Goal: Check status: Check status

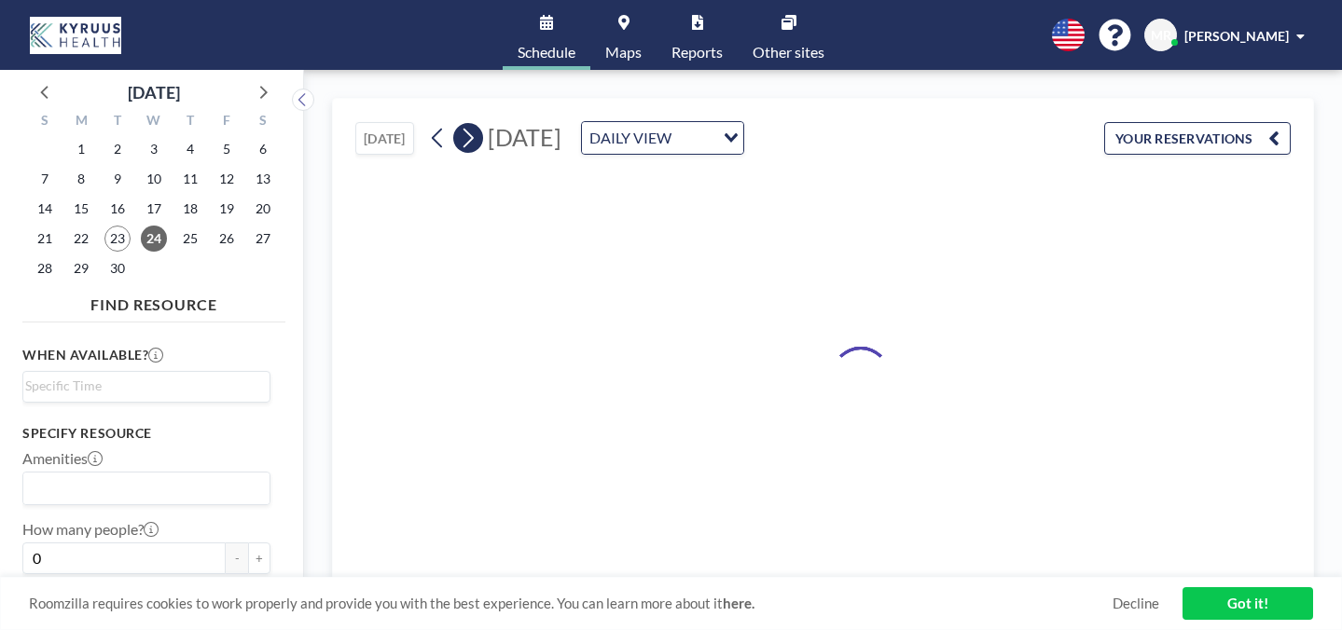
click at [459, 124] on icon at bounding box center [468, 138] width 18 height 28
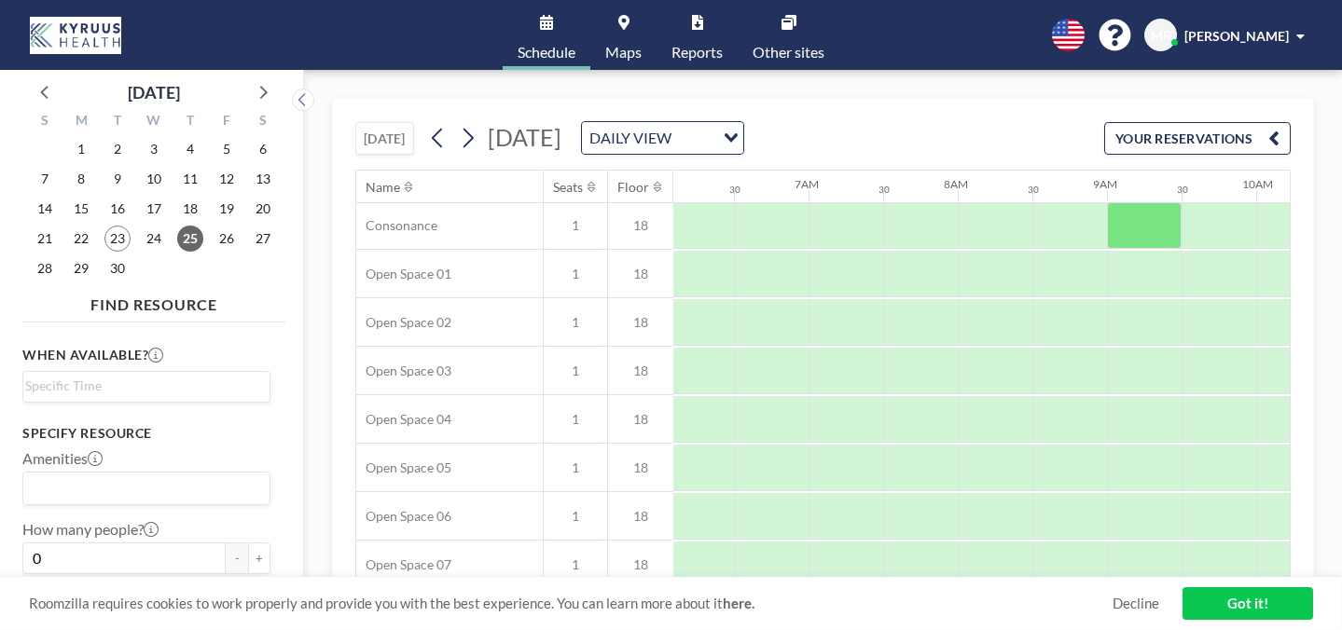
scroll to position [693, 909]
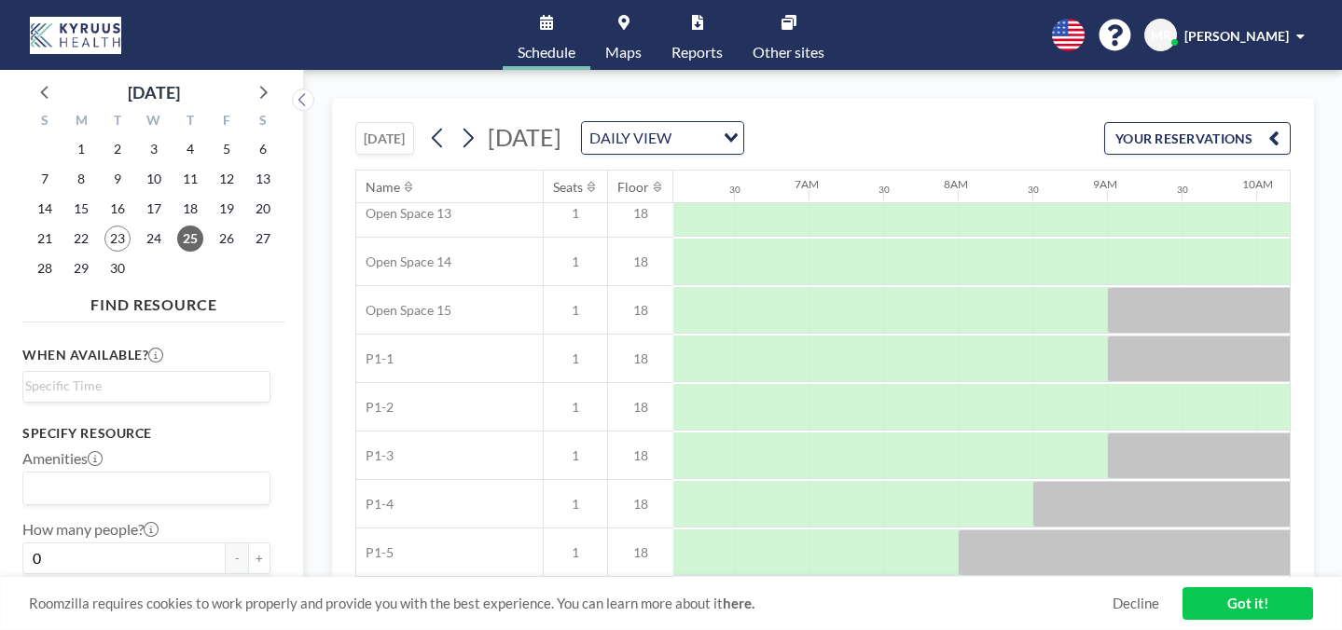
click at [1233, 122] on button "YOUR RESERVATIONS" at bounding box center [1197, 138] width 186 height 33
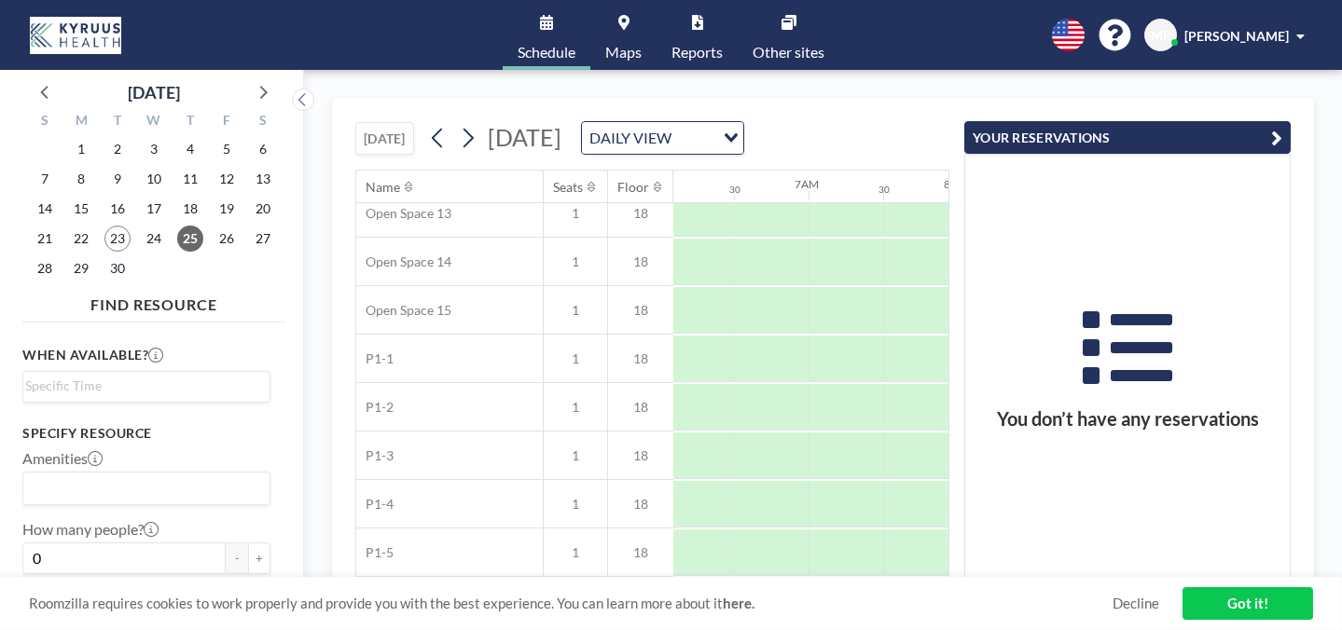
click at [1281, 121] on button "YOUR RESERVATIONS" at bounding box center [1127, 137] width 326 height 33
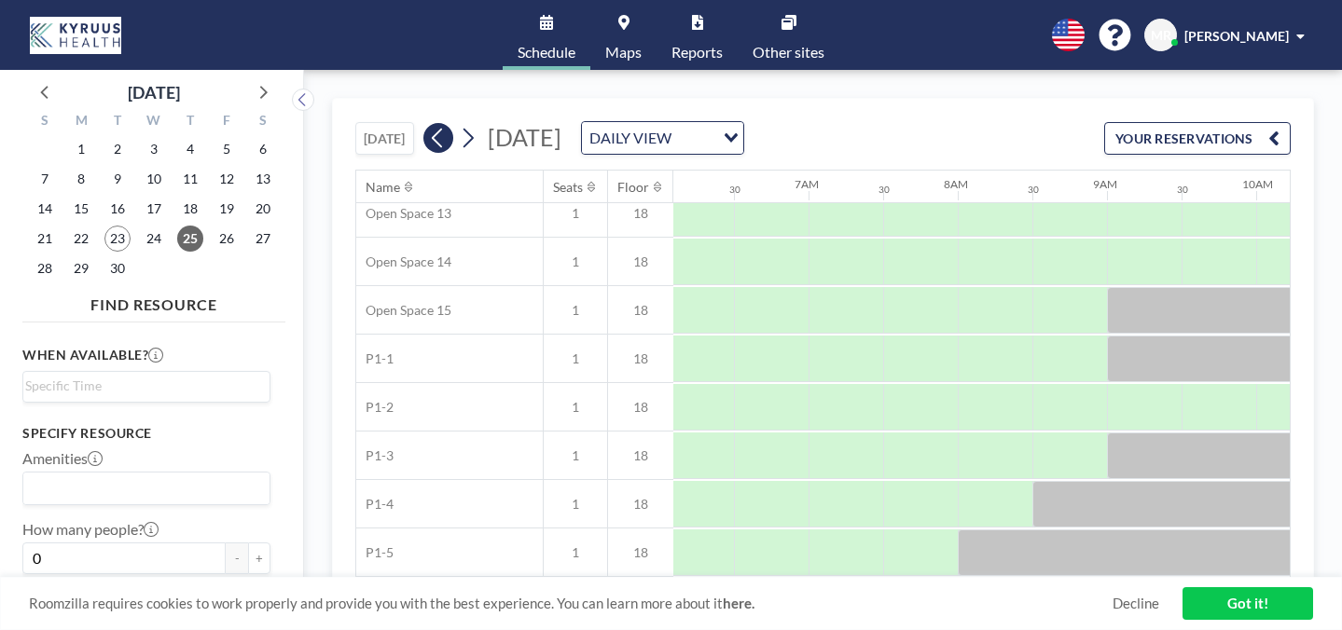
click at [429, 124] on icon at bounding box center [438, 138] width 18 height 28
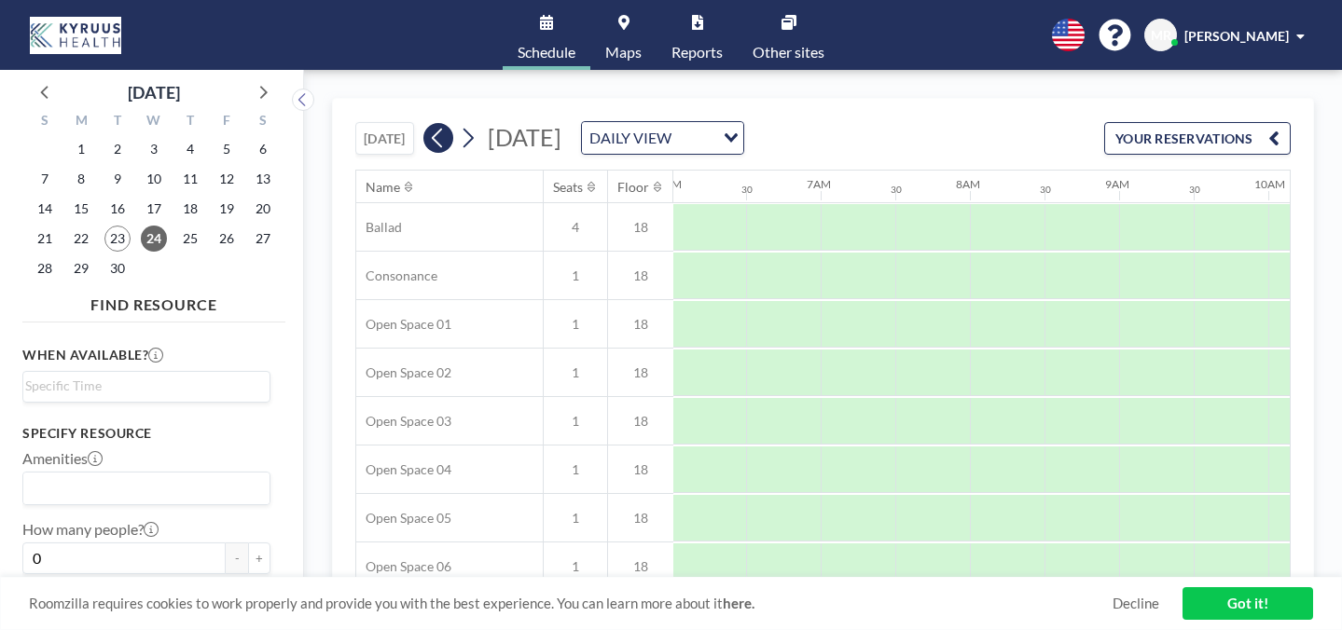
scroll to position [0, 909]
click at [453, 123] on button at bounding box center [468, 138] width 30 height 30
click at [1180, 122] on button "YOUR RESERVATIONS" at bounding box center [1197, 138] width 186 height 33
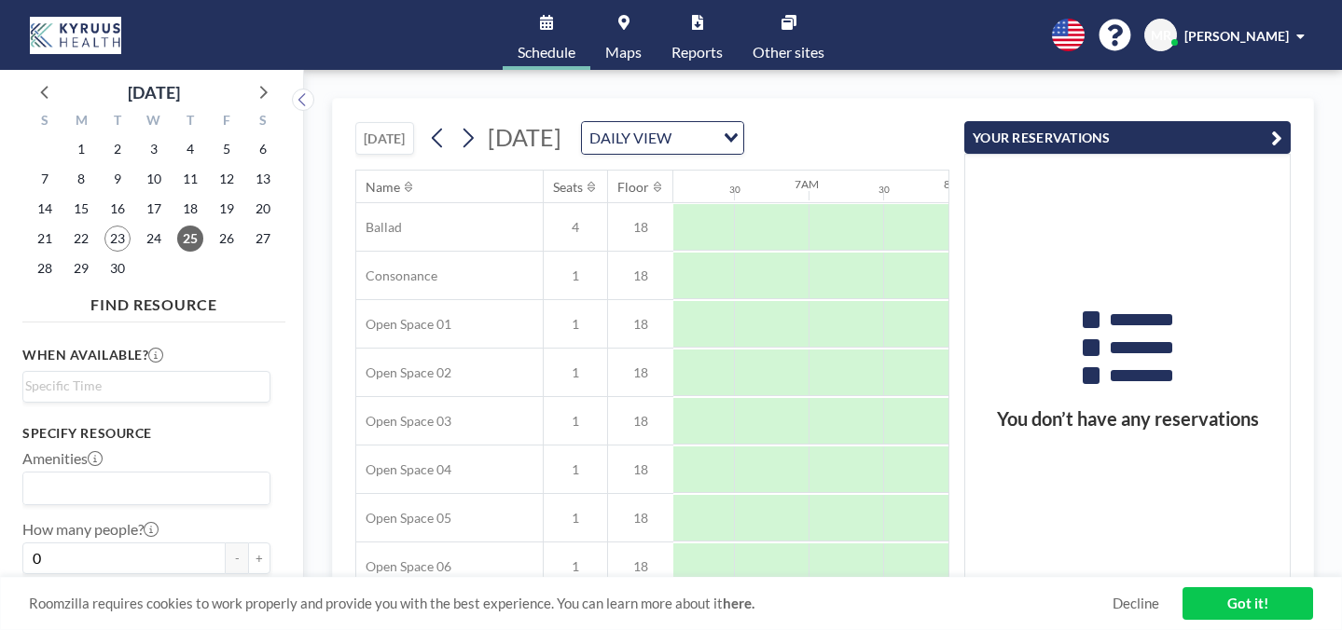
click at [1282, 127] on icon "button" at bounding box center [1276, 138] width 11 height 22
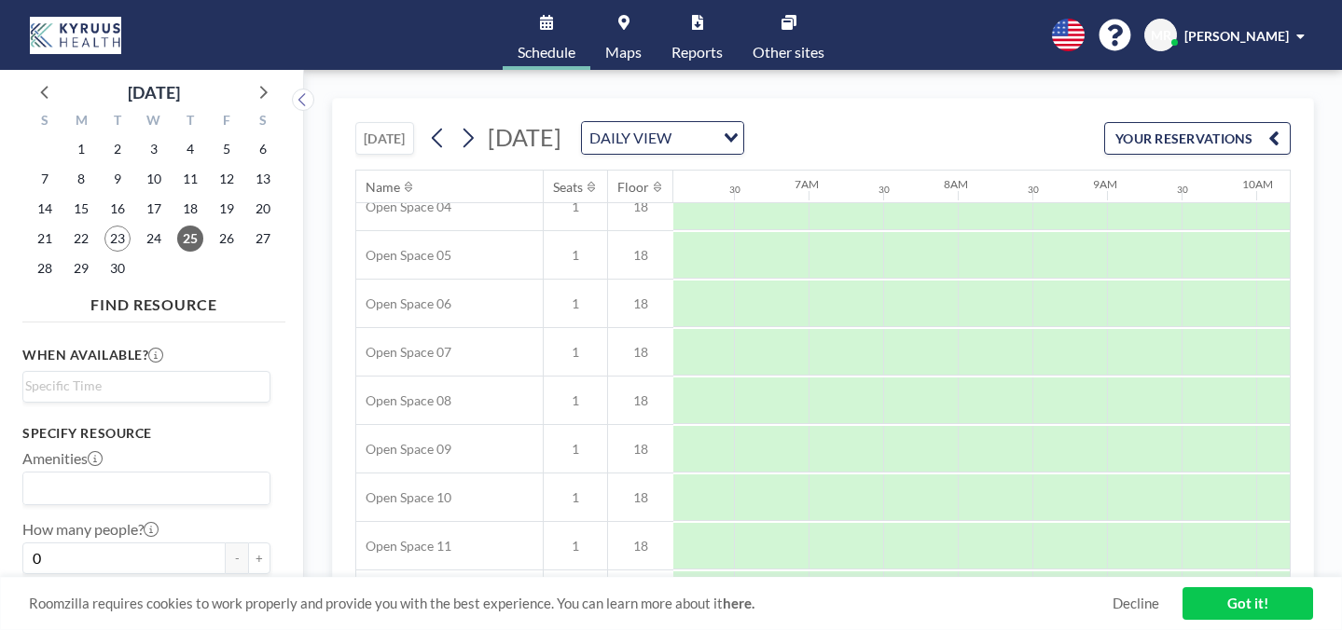
scroll to position [693, 909]
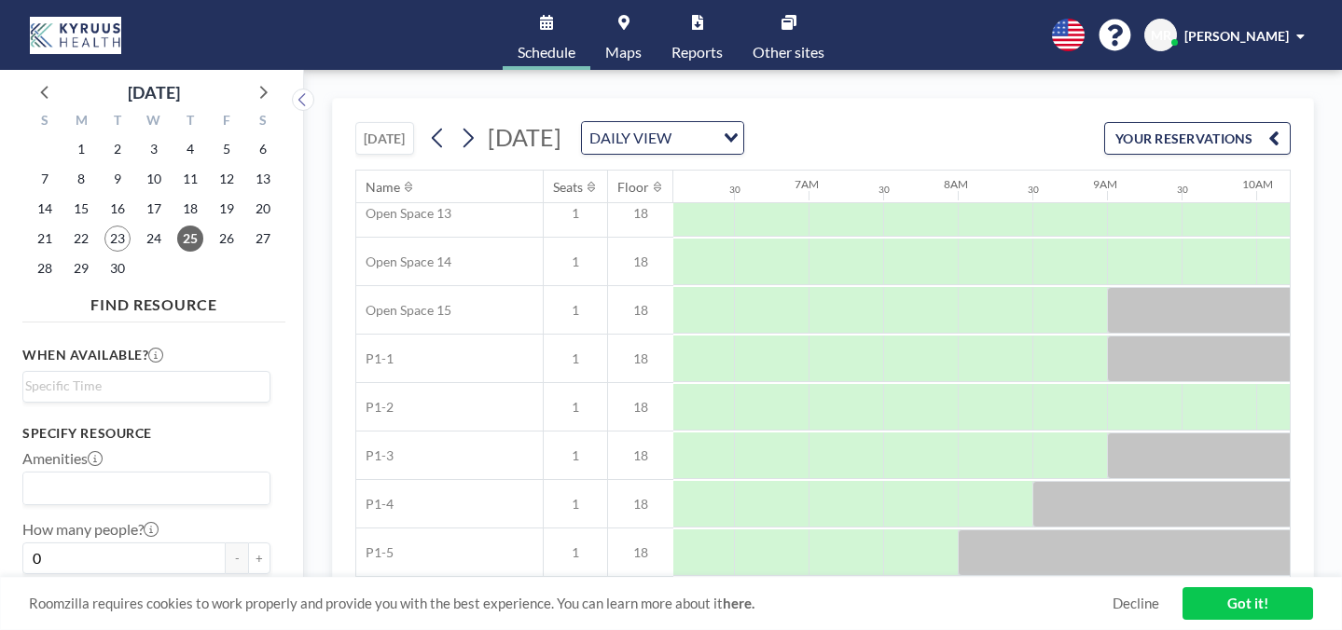
click at [1249, 613] on link "Got it!" at bounding box center [1247, 603] width 131 height 33
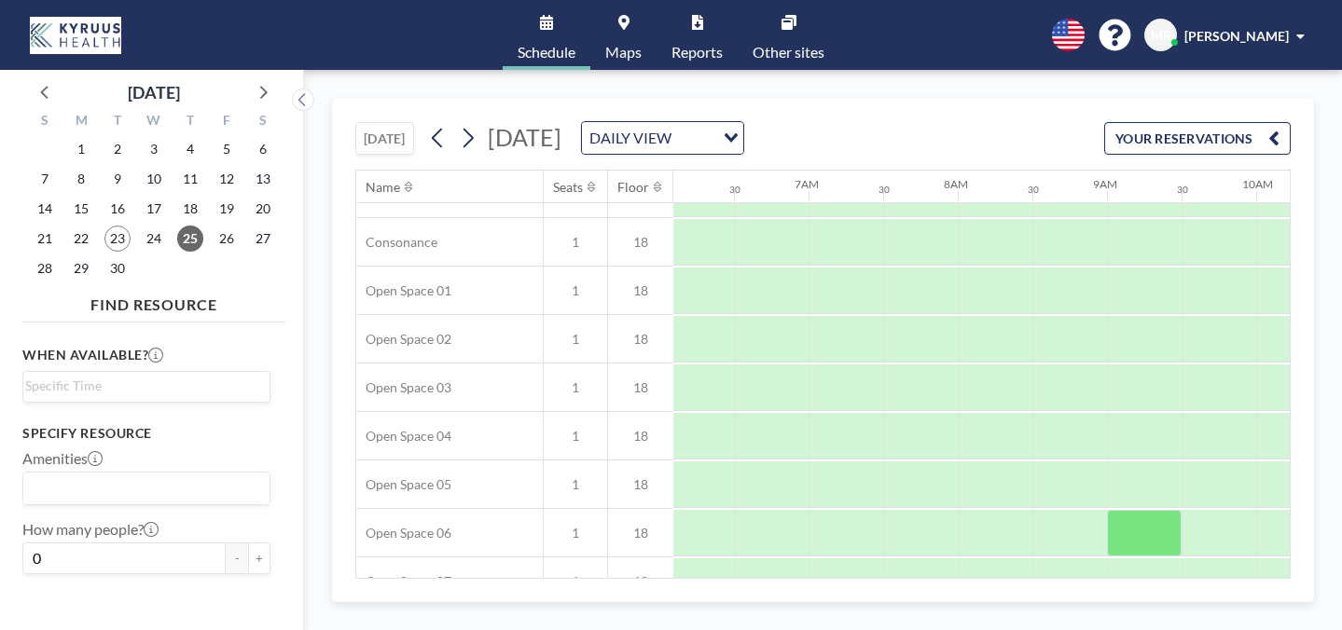
scroll to position [0, 909]
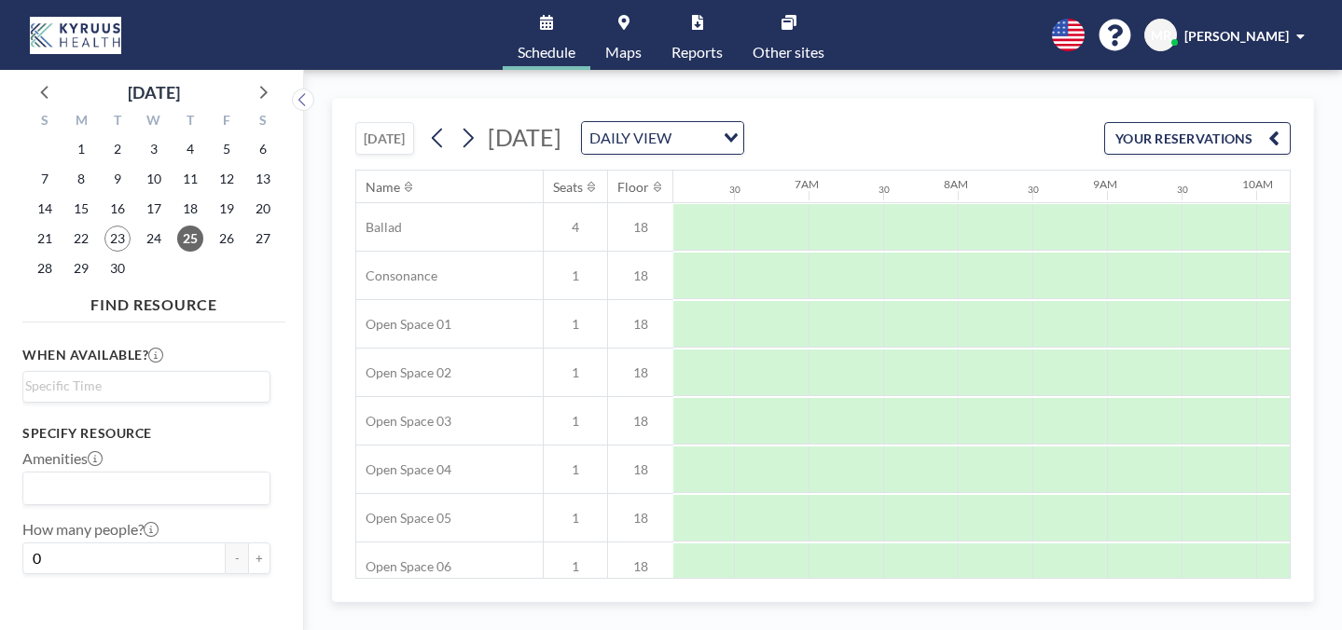
click at [1254, 122] on button "YOUR RESERVATIONS" at bounding box center [1197, 138] width 186 height 33
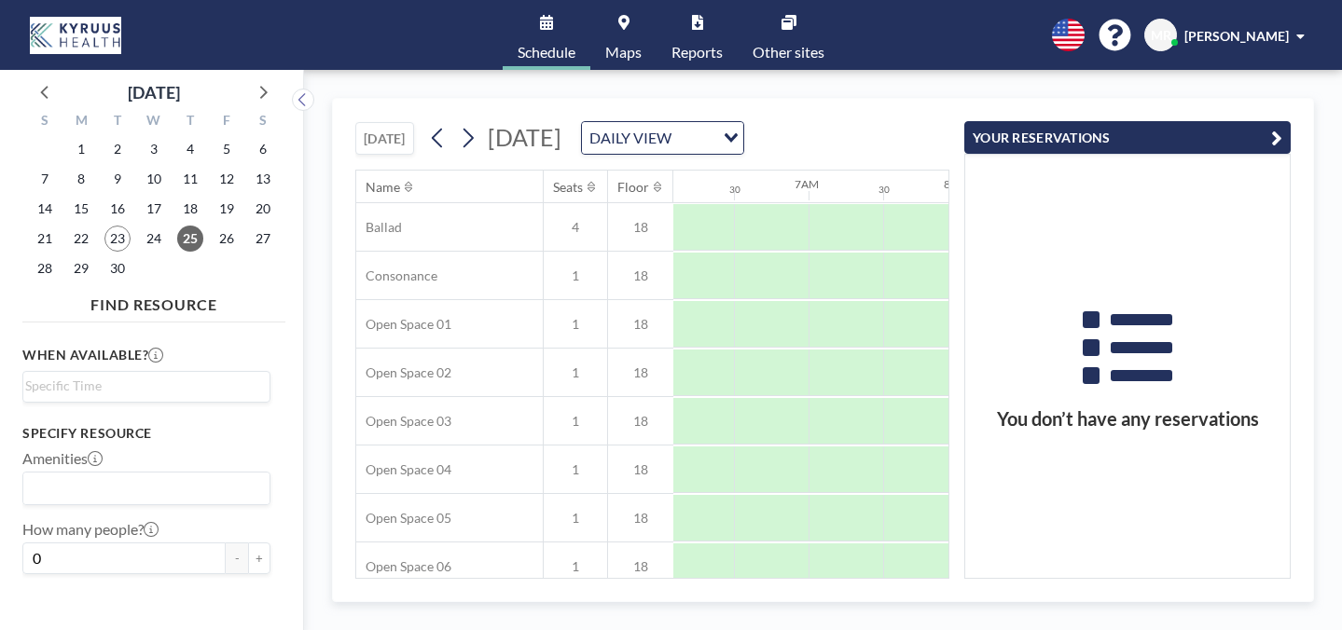
click at [1254, 121] on button "YOUR RESERVATIONS" at bounding box center [1127, 137] width 326 height 33
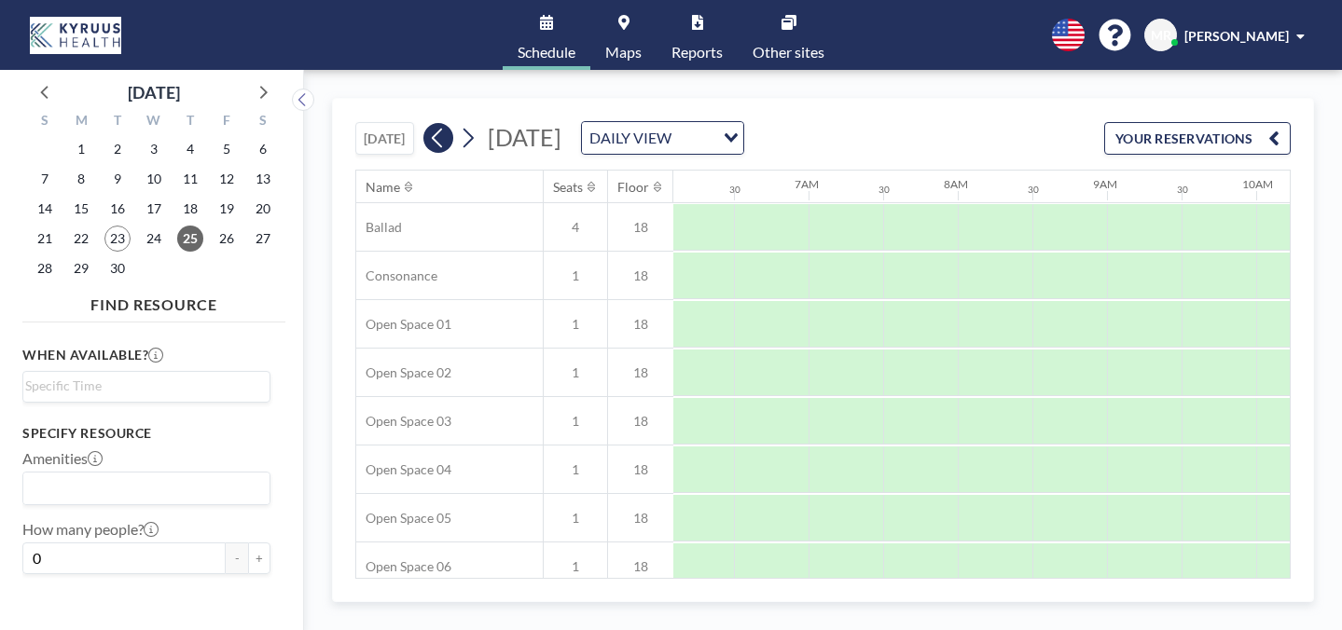
click at [429, 124] on icon at bounding box center [438, 138] width 18 height 28
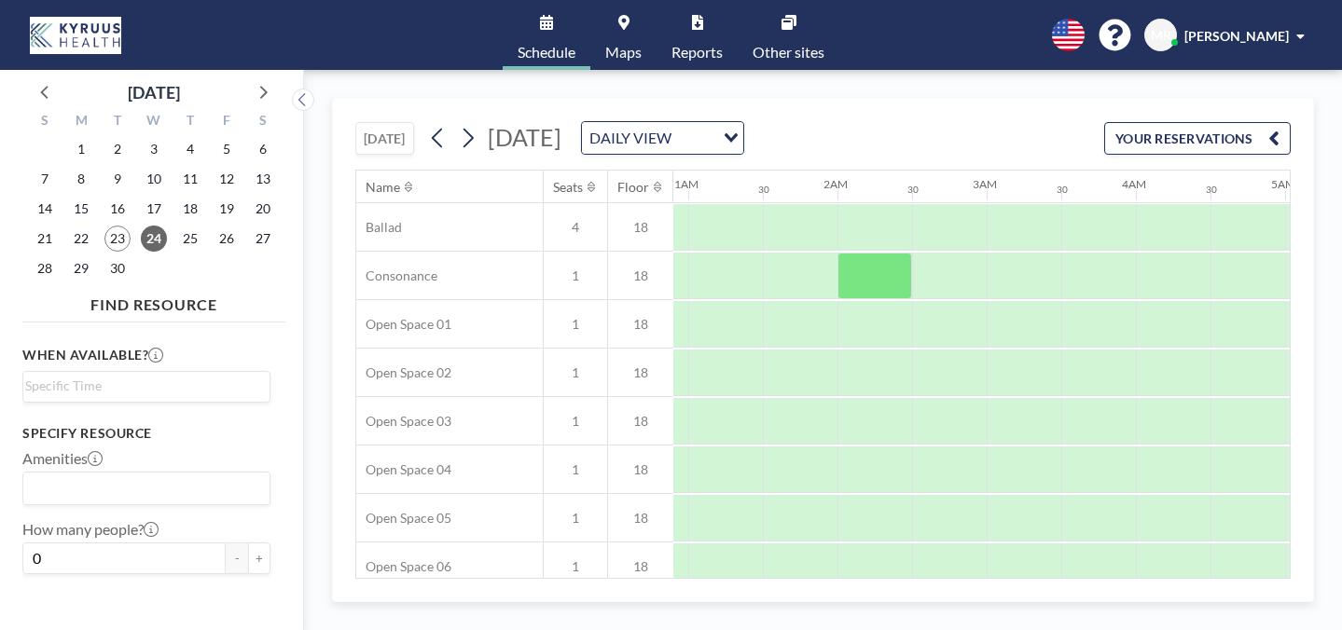
scroll to position [0, 0]
